Goal: Information Seeking & Learning: Learn about a topic

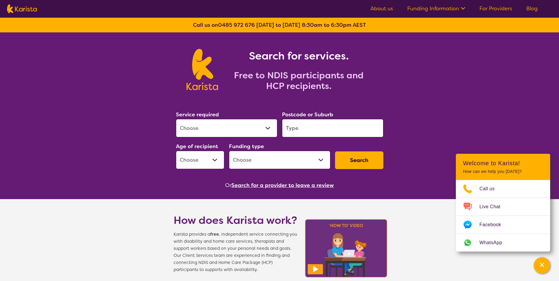
click at [268, 131] on select "Allied Health Assistant Assessment ([MEDICAL_DATA] or [MEDICAL_DATA]) Behaviour…" at bounding box center [226, 128] width 101 height 18
select select "Behaviour support"
click at [176, 119] on select "Allied Health Assistant Assessment ([MEDICAL_DATA] or [MEDICAL_DATA]) Behaviour…" at bounding box center [226, 128] width 101 height 18
select select "NDIS"
click at [268, 132] on select "Allied Health Assistant Assessment ([MEDICAL_DATA] or [MEDICAL_DATA]) Behaviour…" at bounding box center [226, 128] width 101 height 18
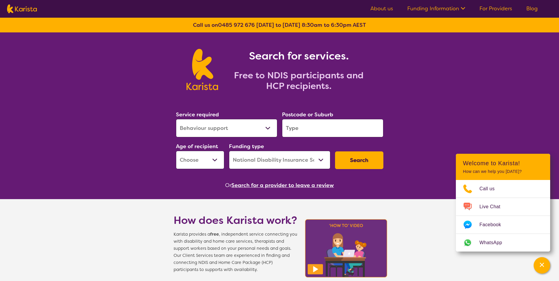
click at [210, 163] on select "Early Childhood - 0 to 9 Child - 10 to 11 Adolescent - 12 to 17 Adult - 18 to 6…" at bounding box center [200, 160] width 48 height 18
click at [213, 160] on select "Early Childhood - 0 to 9 Child - 10 to 11 Adolescent - 12 to 17 Adult - 18 to 6…" at bounding box center [200, 160] width 48 height 18
click at [322, 158] on select "Home Care Package (HCP) National Disability Insurance Scheme (NDIS) I don't know" at bounding box center [279, 160] width 101 height 18
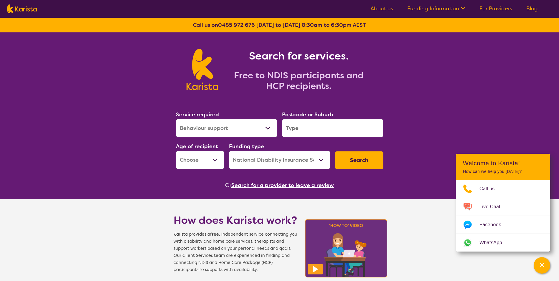
click at [335, 129] on input "search" at bounding box center [332, 128] width 101 height 18
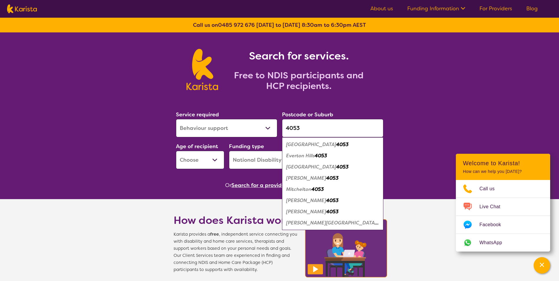
type input "4053"
click at [315, 164] on em "[GEOGRAPHIC_DATA]" at bounding box center [311, 167] width 50 height 6
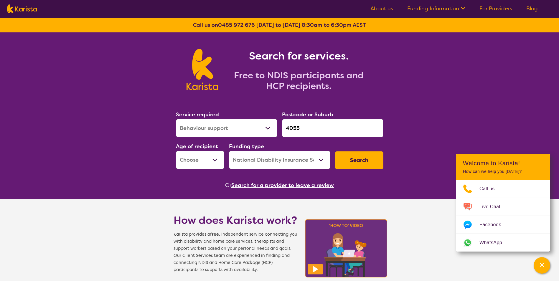
click at [366, 158] on button "Search" at bounding box center [359, 160] width 48 height 18
click at [192, 163] on select "Early Childhood - 0 to 9 Child - 10 to 11 Adolescent - 12 to 17 Adult - 18 to 6…" at bounding box center [200, 160] width 48 height 18
select select "AD"
click at [176, 151] on select "Early Childhood - 0 to 9 Child - 10 to 11 Adolescent - 12 to 17 Adult - 18 to 6…" at bounding box center [200, 160] width 48 height 18
click at [353, 158] on button "Search" at bounding box center [359, 160] width 48 height 18
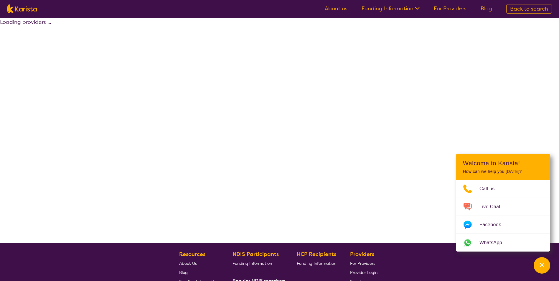
select select "by_score"
